Goal: Task Accomplishment & Management: Manage account settings

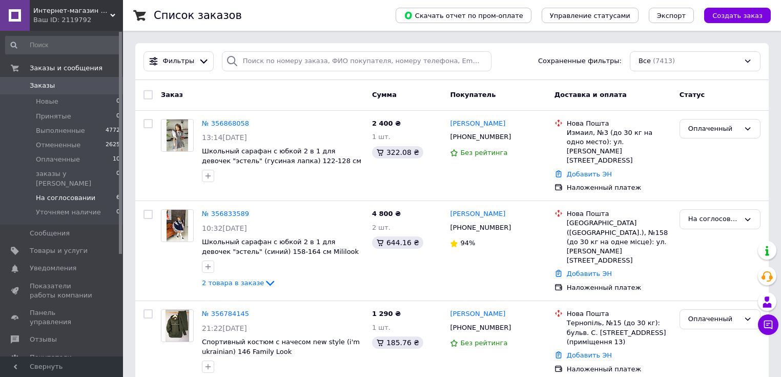
click at [83, 193] on span "На соглосовании" at bounding box center [65, 197] width 59 height 9
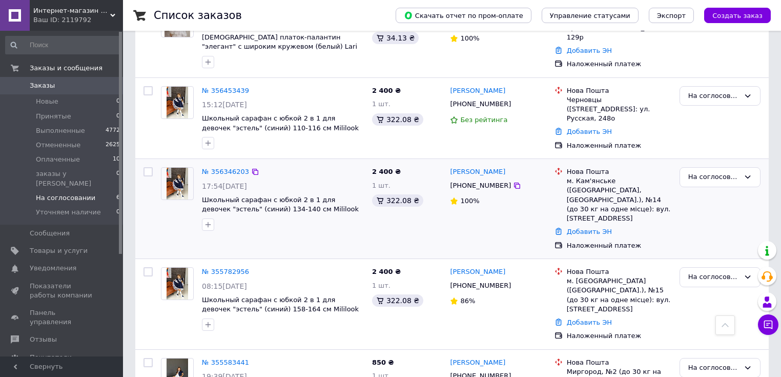
scroll to position [291, 0]
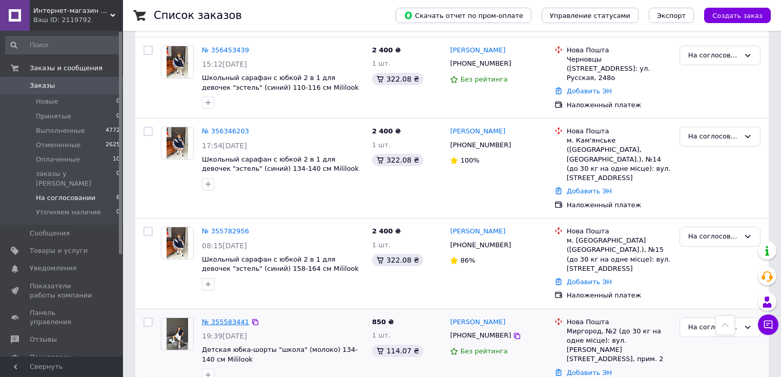
click at [229, 318] on link "№ 355583441" at bounding box center [225, 322] width 47 height 8
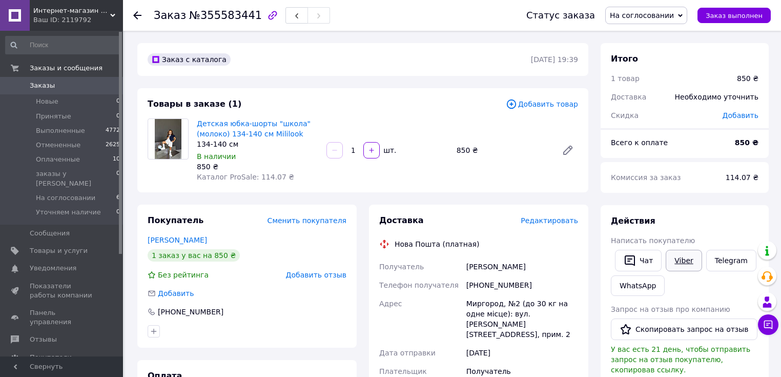
click at [679, 266] on link "Viber" at bounding box center [684, 261] width 36 height 22
click at [669, 17] on span "На соглосовании" at bounding box center [642, 15] width 64 height 8
click at [651, 63] on li "Отменен" at bounding box center [655, 66] width 98 height 15
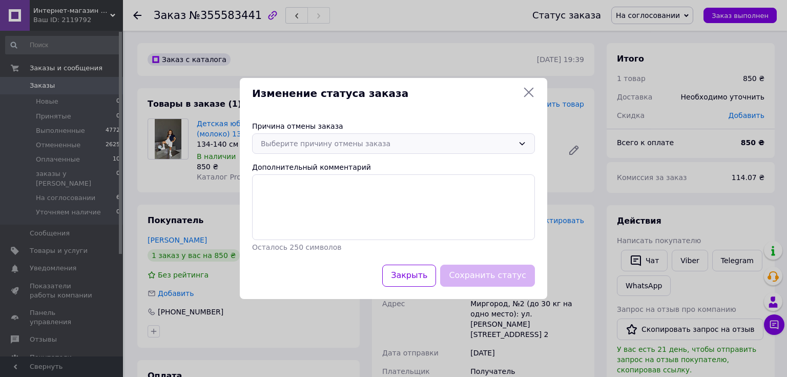
click at [340, 143] on div "Выберите причину отмены заказа" at bounding box center [387, 143] width 253 height 11
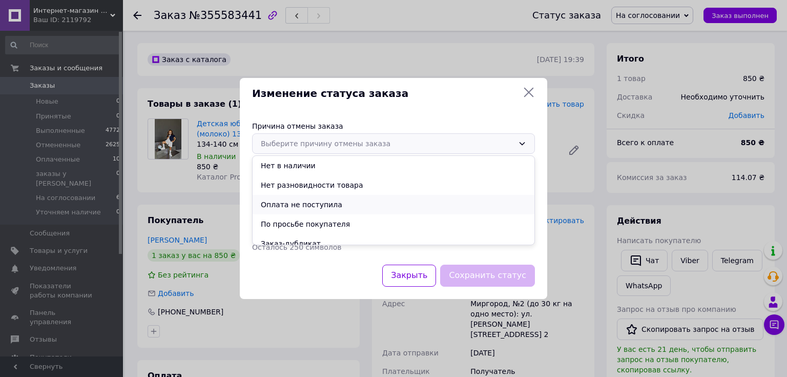
click at [328, 207] on li "Оплата не поступила" at bounding box center [394, 204] width 282 height 19
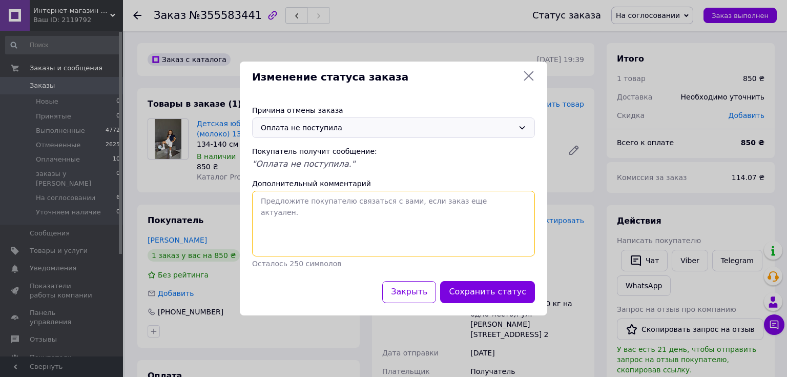
click at [328, 217] on textarea "Дополнительный комментарий" at bounding box center [393, 224] width 283 height 66
click at [338, 201] on textarea "Покупець не відповідає. Термін активного статусу замовлення вичерпано" at bounding box center [393, 224] width 283 height 66
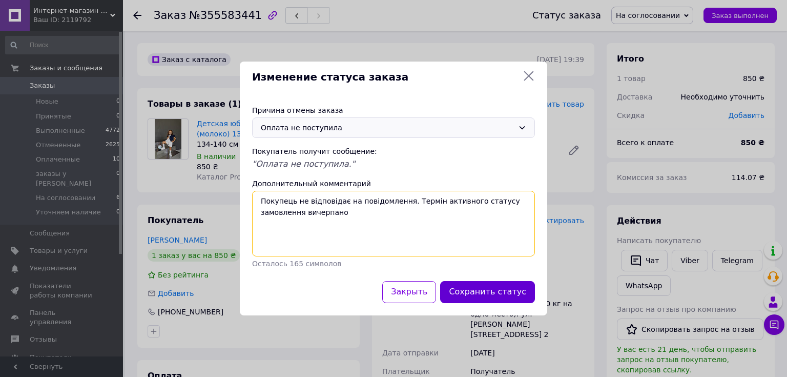
type textarea "Покупець не відповідає на повідомлення. Термін активного статусу замовлення вич…"
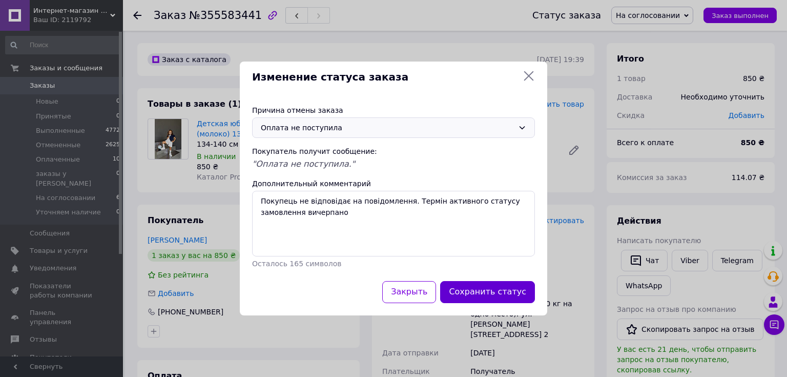
click at [507, 297] on button "Сохранить статус" at bounding box center [487, 292] width 95 height 22
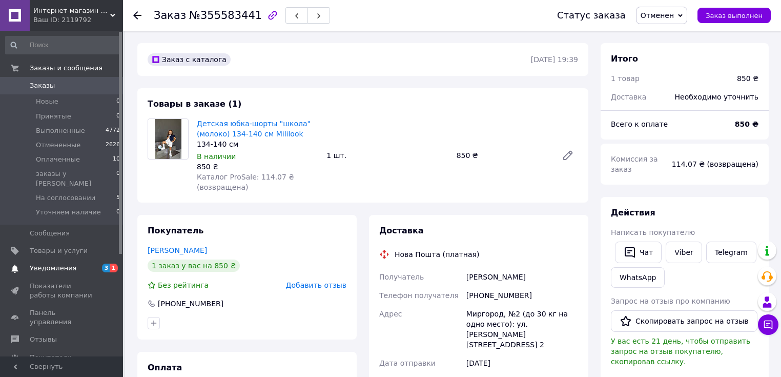
click at [45, 264] on span "Уведомления" at bounding box center [53, 268] width 47 height 9
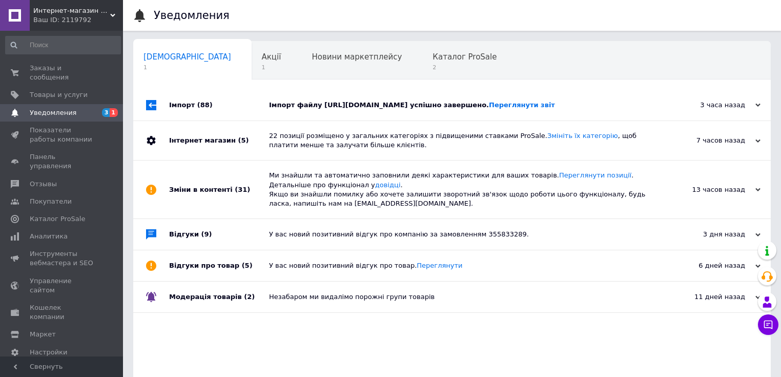
click at [326, 103] on div "Імпорт файлу [URL][DOMAIN_NAME] успішно завершено. Переглянути звіт" at bounding box center [463, 104] width 389 height 9
